Goal: Contribute content

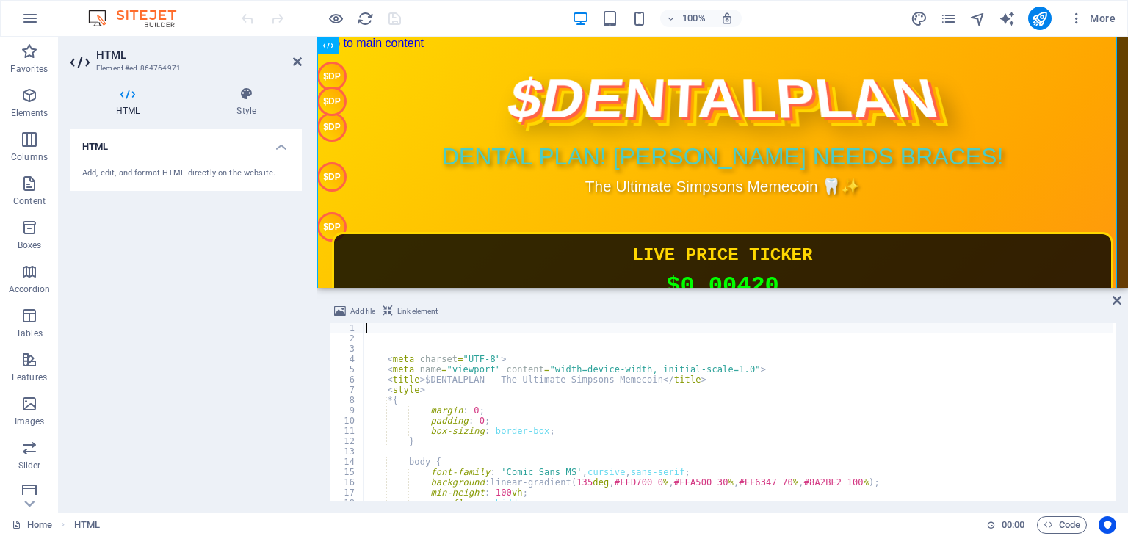
click at [622, 397] on div "< meta charset = "UTF-8" > < meta name = "viewport" content = "width=device-wid…" at bounding box center [836, 420] width 947 height 195
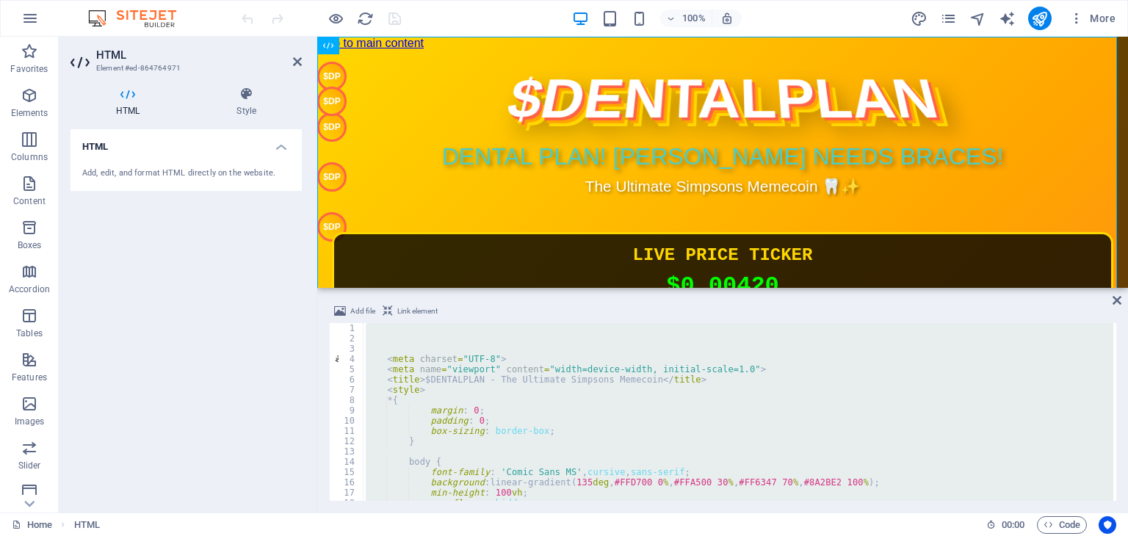
type textarea "</html>"
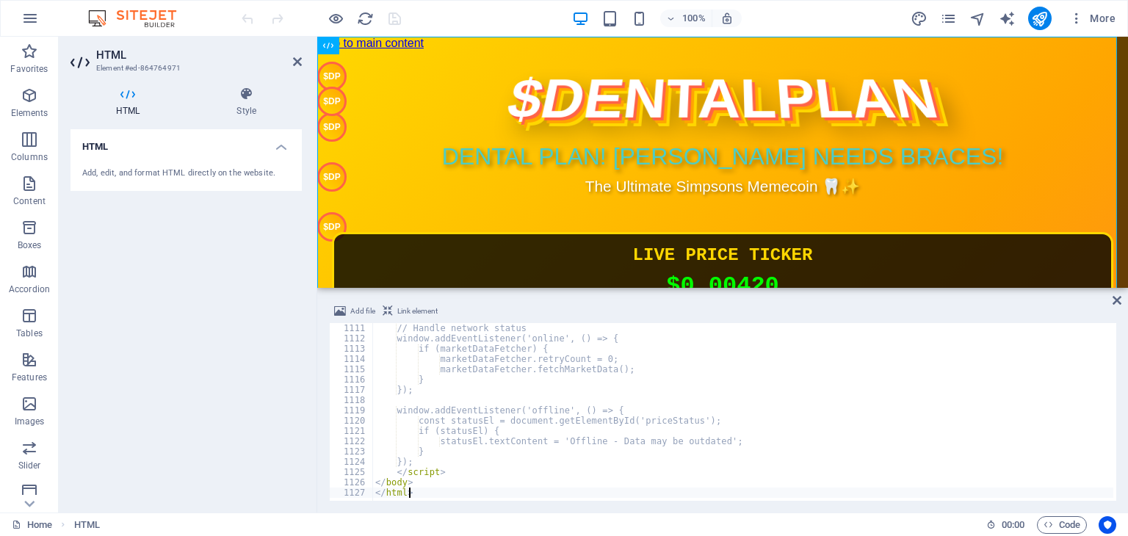
scroll to position [11413, 0]
click at [1040, 21] on icon "publish" at bounding box center [1039, 18] width 17 height 17
